Goal: Information Seeking & Learning: Learn about a topic

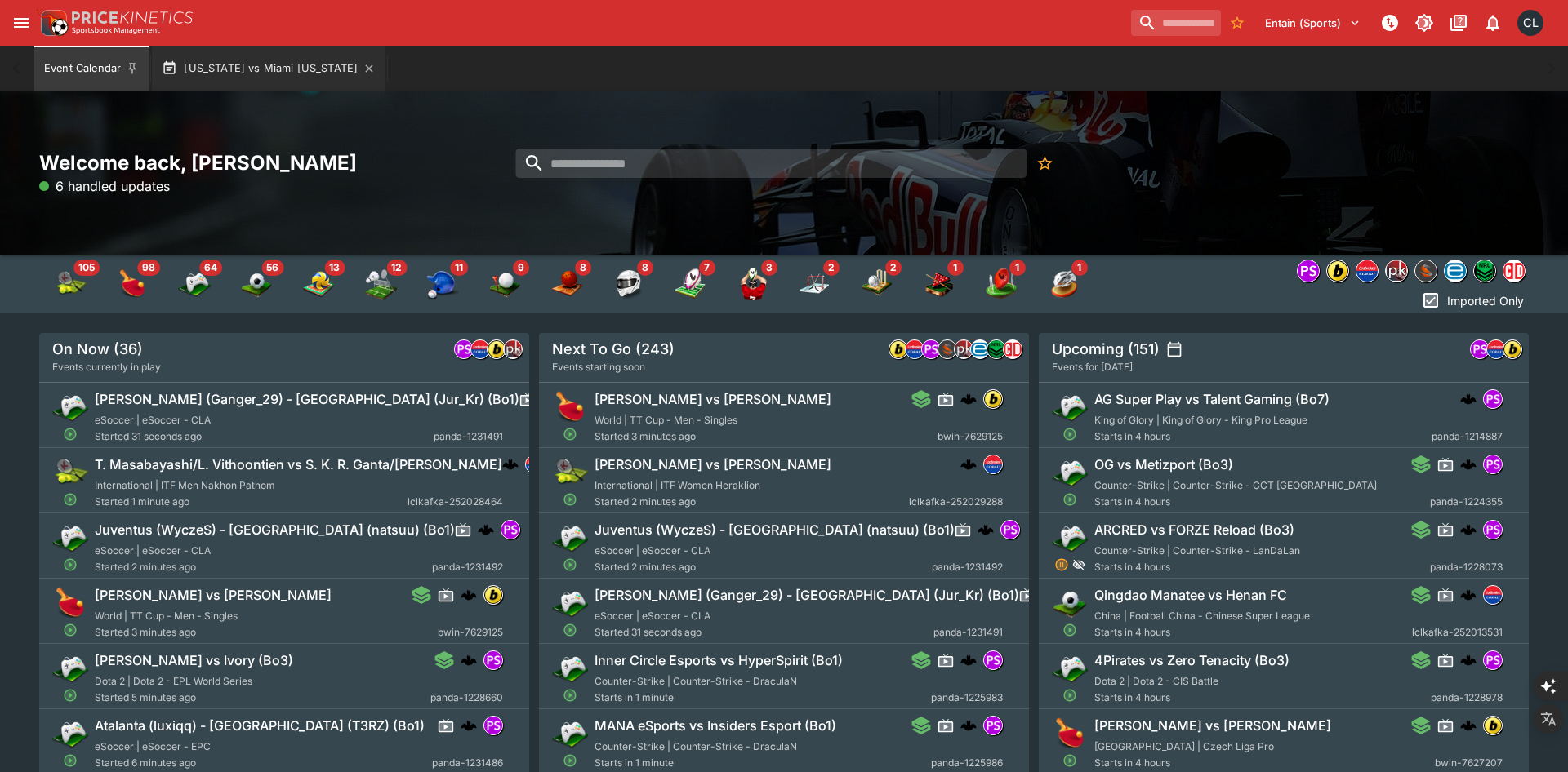
click at [261, 69] on button "Wisconsin vs Miami Ohio" at bounding box center [268, 68] width 234 height 46
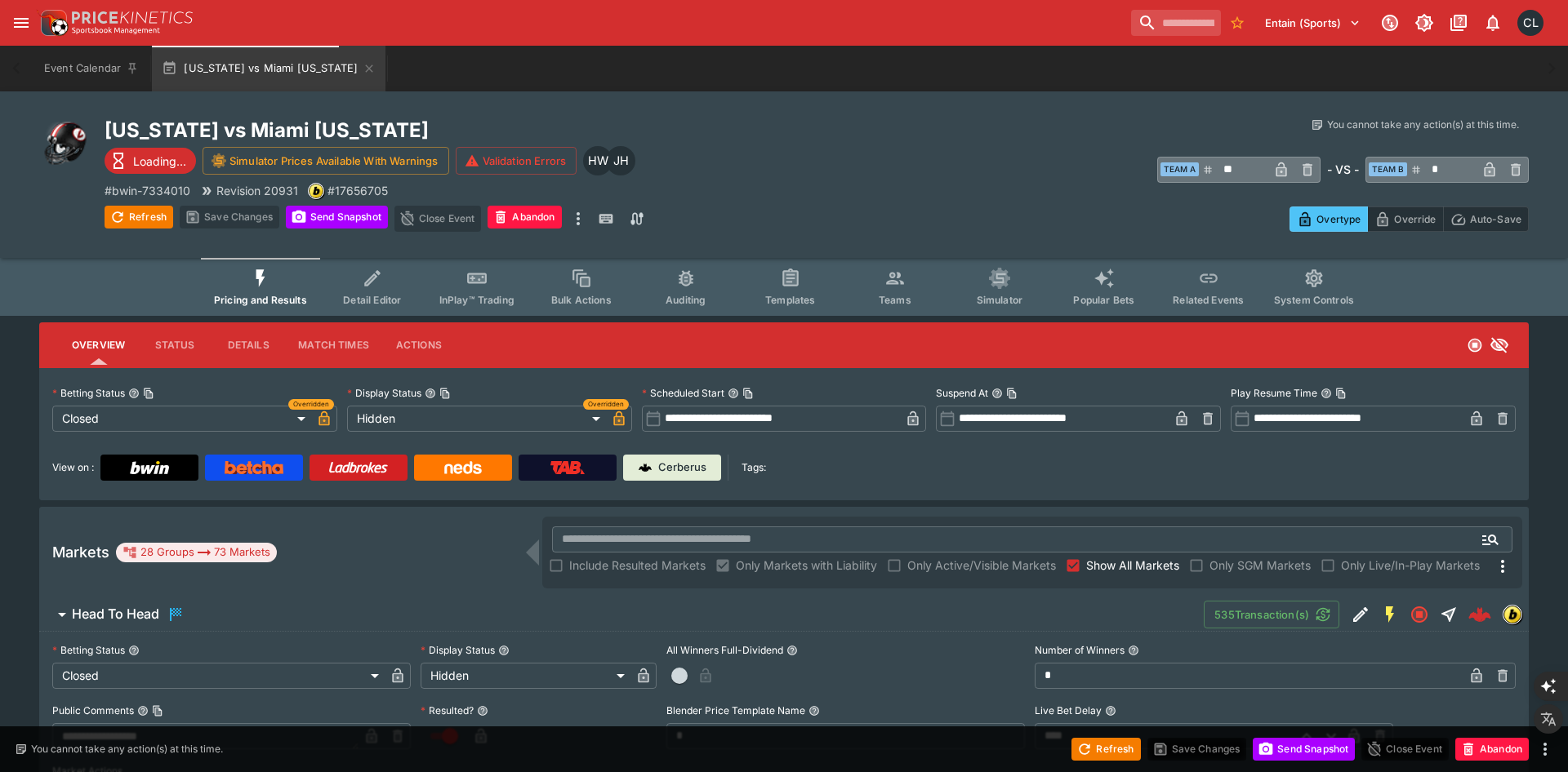
click at [1210, 303] on span "Related Events" at bounding box center [1209, 300] width 71 height 12
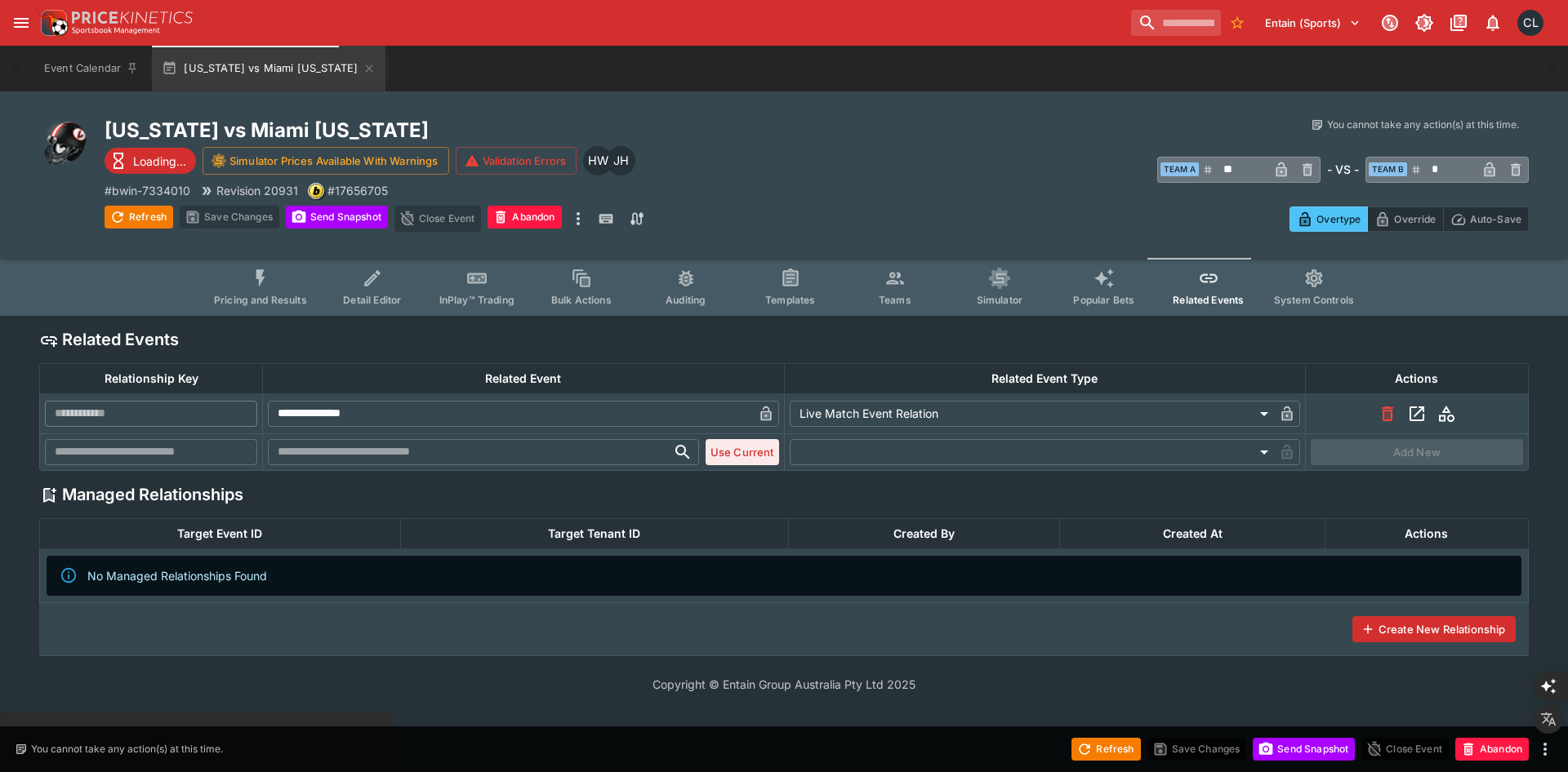
type input "**********"
click at [241, 296] on span "Pricing and Results" at bounding box center [260, 300] width 93 height 12
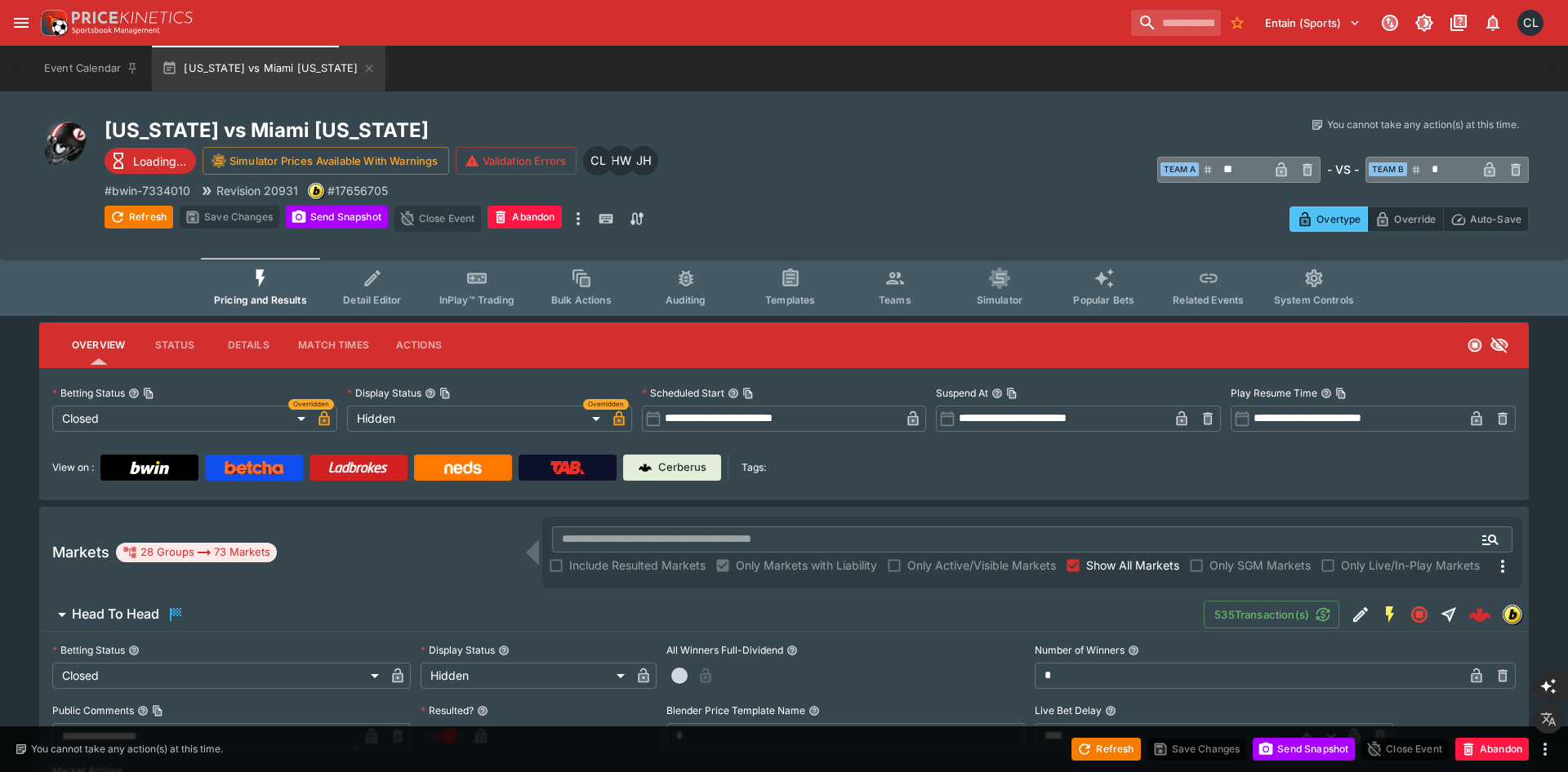
click at [470, 303] on span "InPlay™ Trading" at bounding box center [477, 300] width 75 height 12
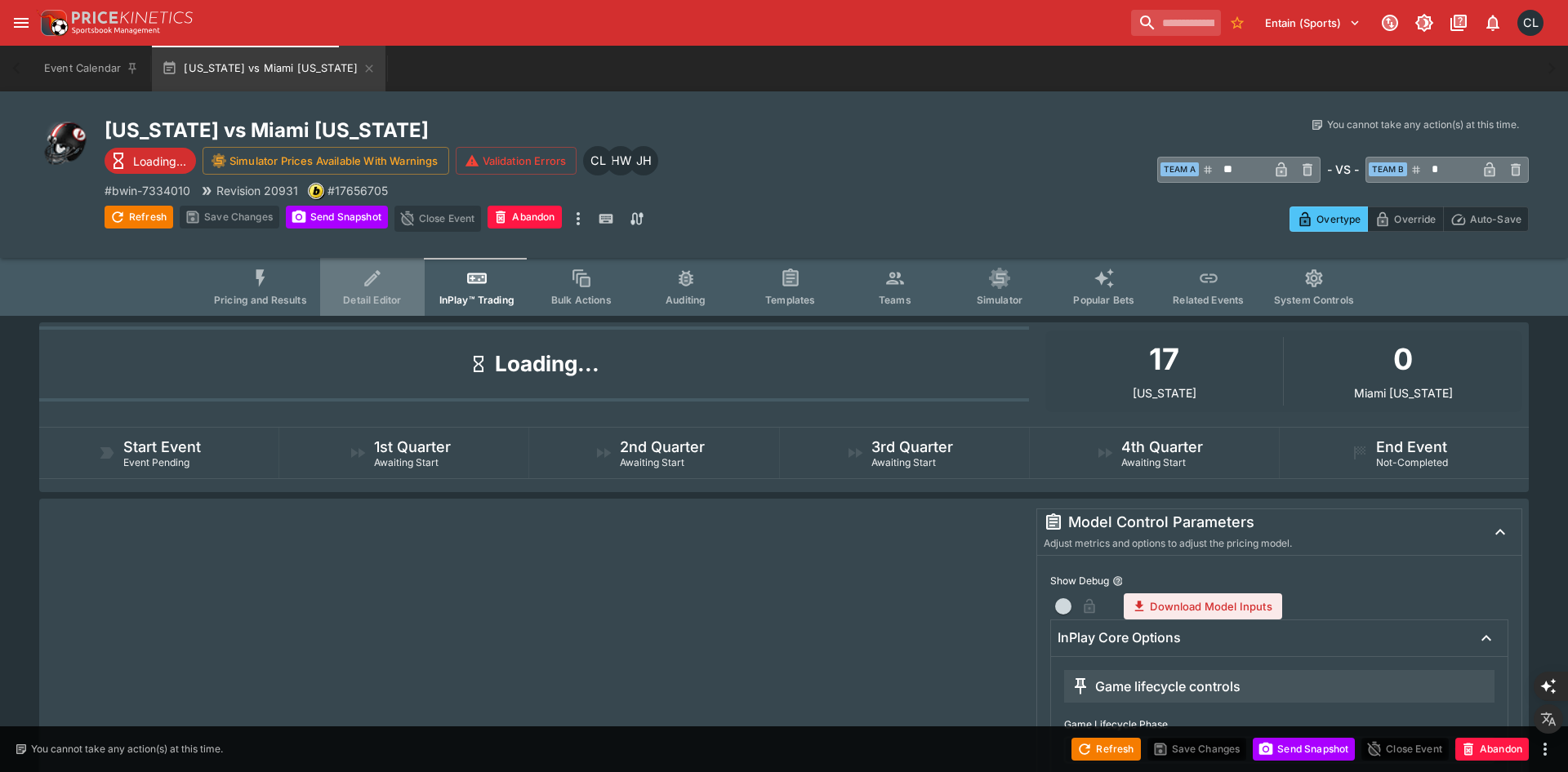
click at [395, 301] on span "Detail Editor" at bounding box center [372, 300] width 58 height 12
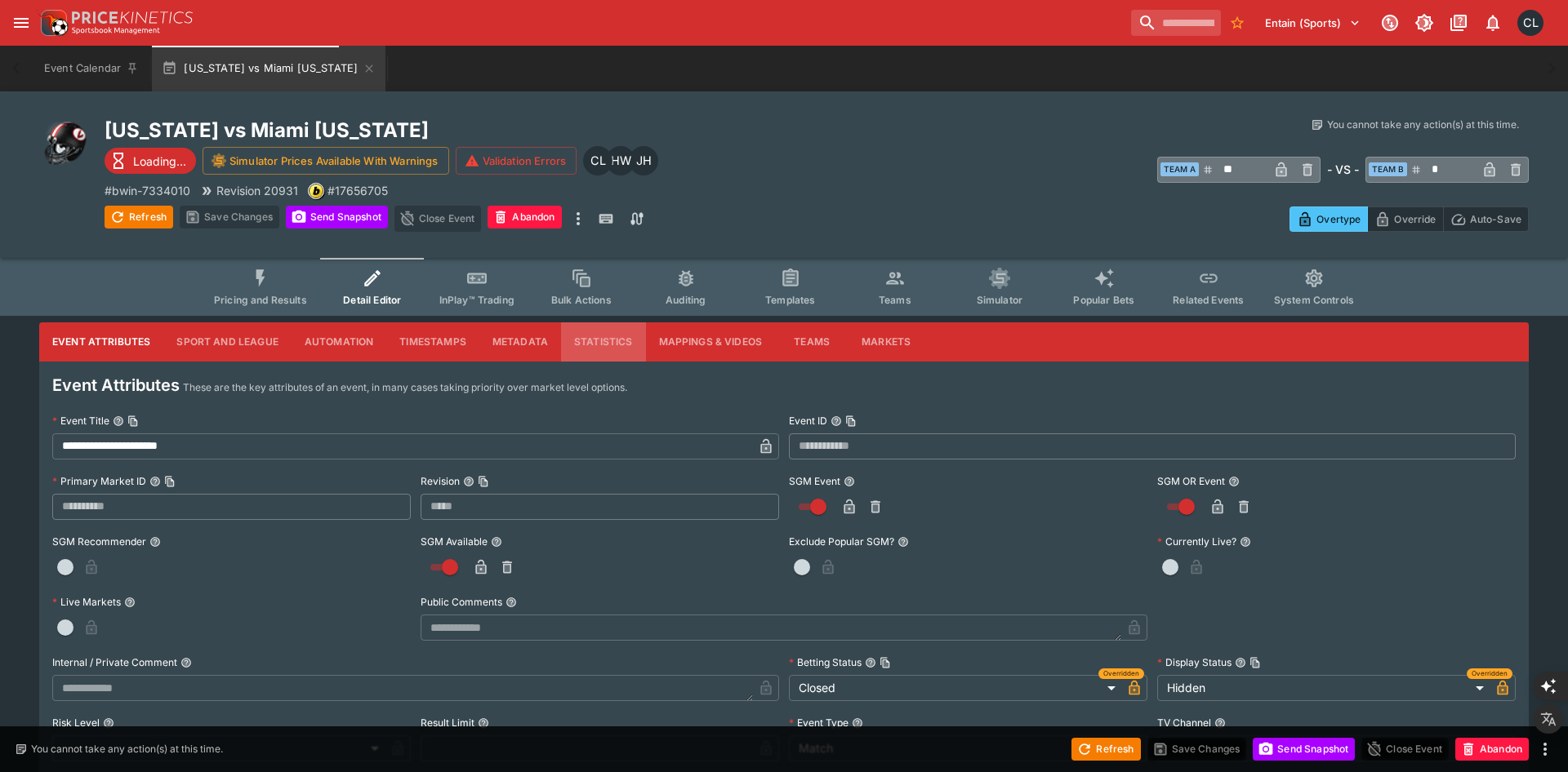
click at [579, 338] on button "Statistics" at bounding box center [603, 341] width 85 height 39
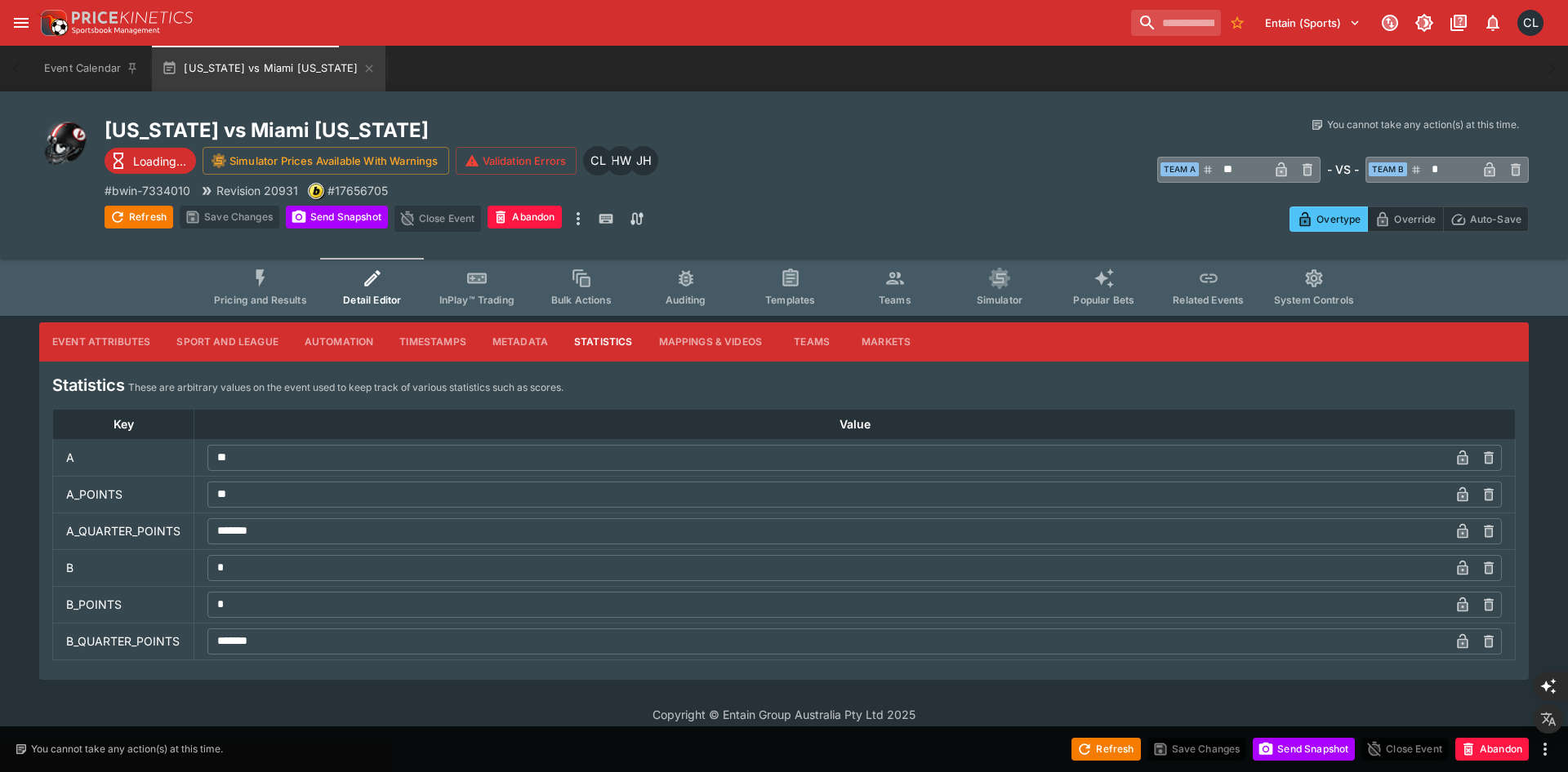
click at [273, 292] on button "Pricing and Results" at bounding box center [260, 286] width 119 height 58
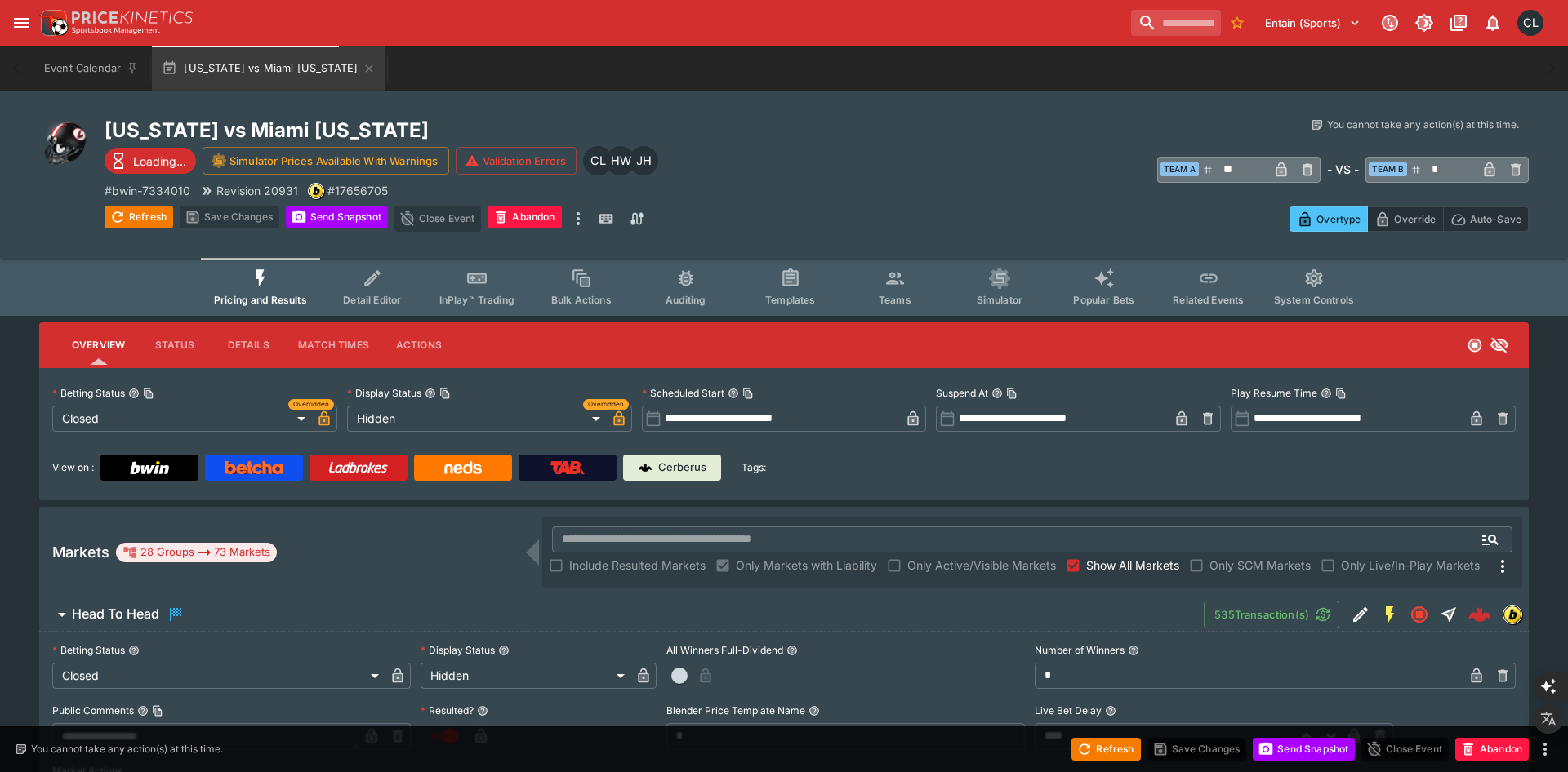
click at [403, 307] on button "Detail Editor" at bounding box center [372, 286] width 104 height 58
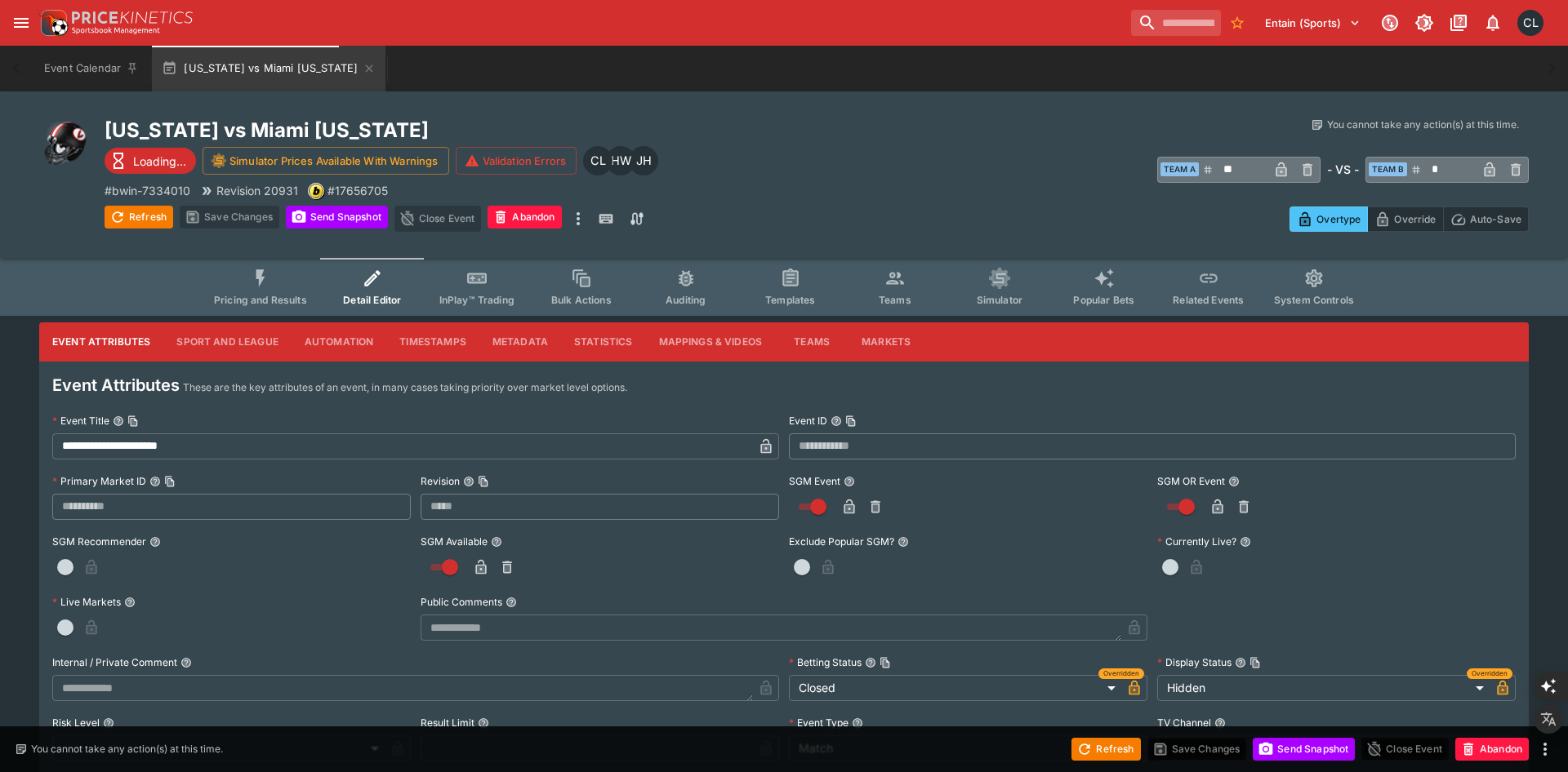
click at [223, 334] on button "Sport and League" at bounding box center [227, 341] width 128 height 39
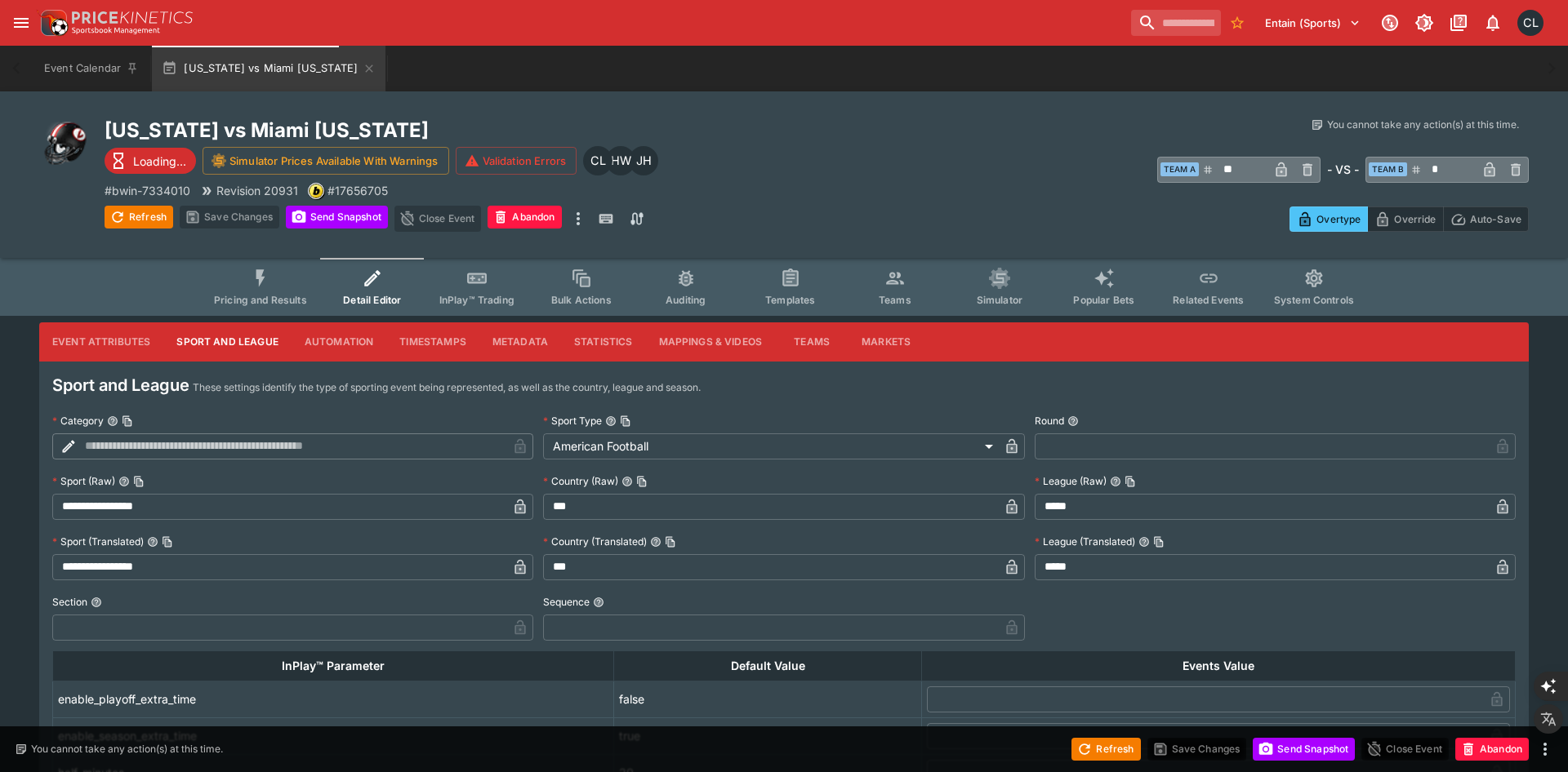
click at [608, 353] on button "Statistics" at bounding box center [603, 341] width 85 height 39
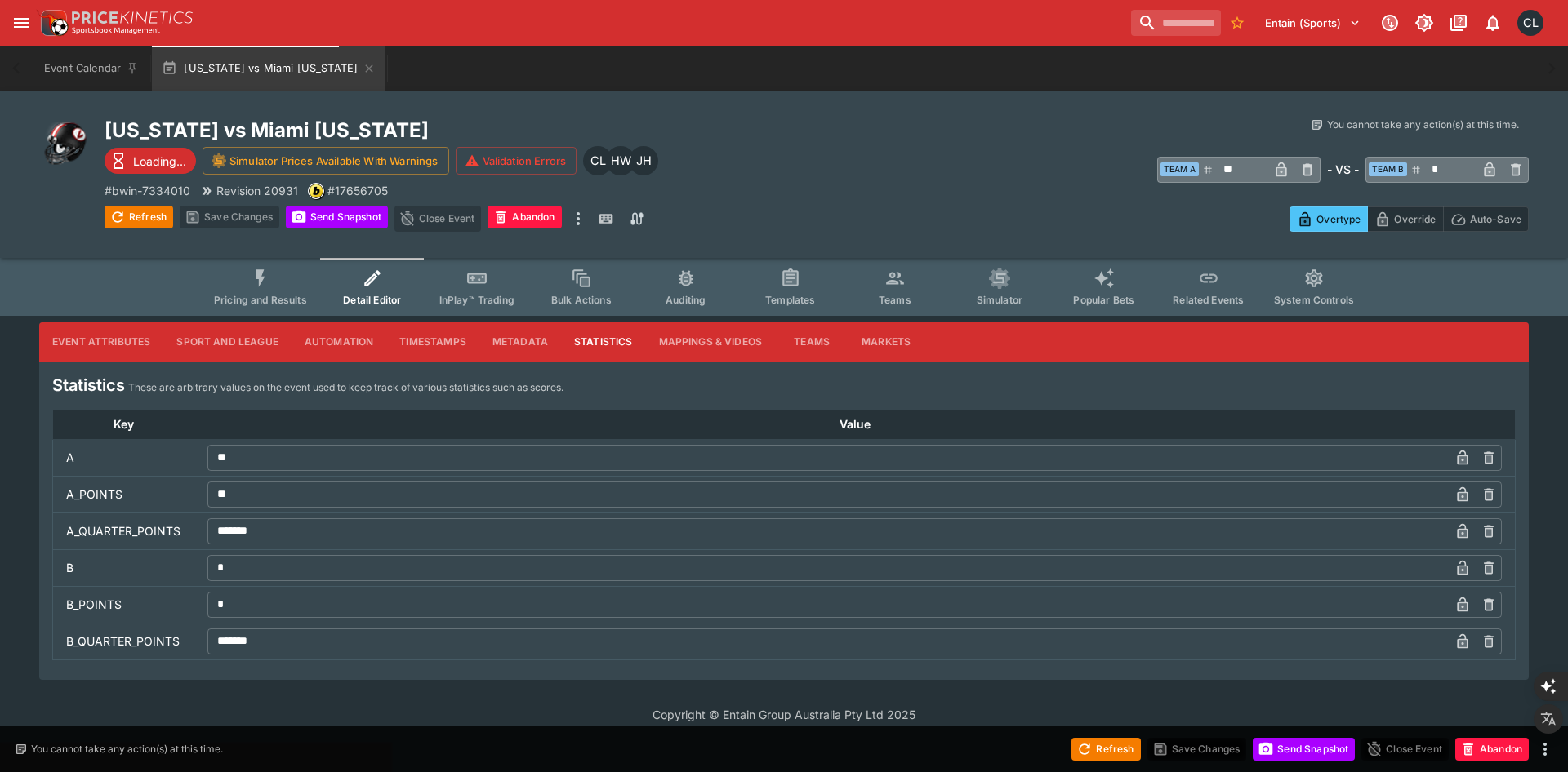
click at [473, 300] on span "InPlay™ Trading" at bounding box center [477, 300] width 75 height 12
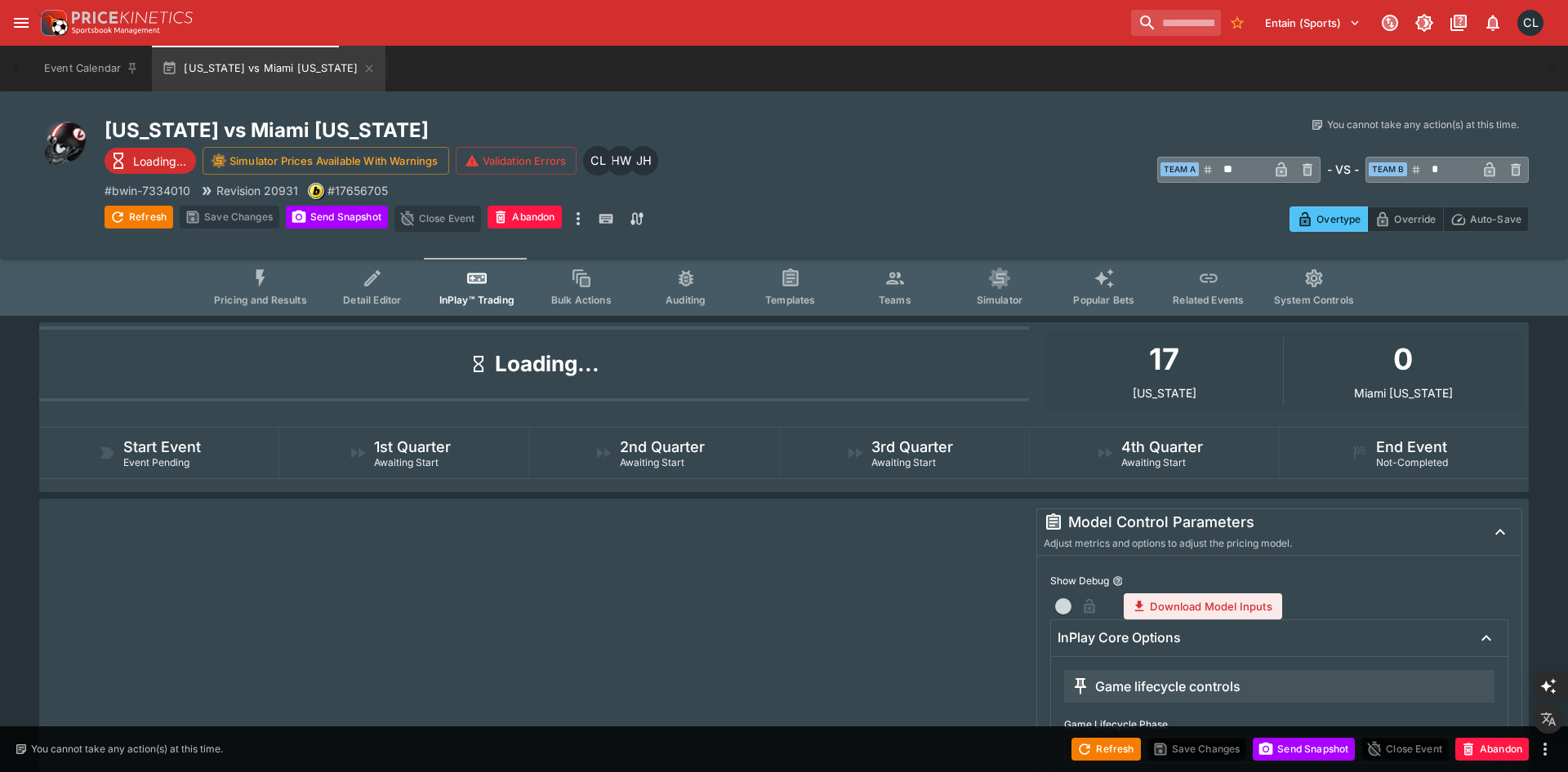
click at [377, 303] on span "Detail Editor" at bounding box center [372, 300] width 58 height 12
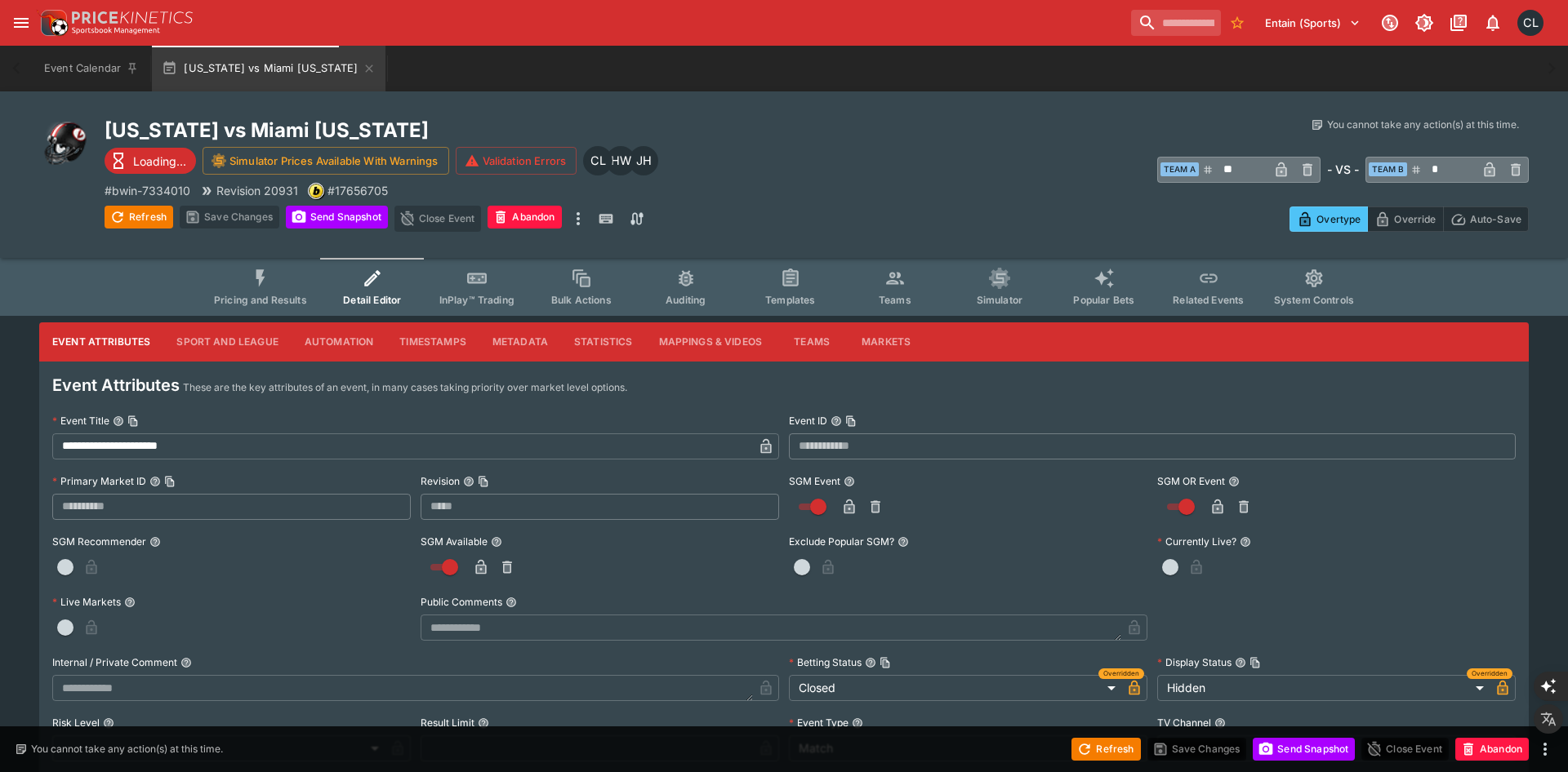
click at [597, 339] on button "Statistics" at bounding box center [603, 341] width 85 height 39
